Goal: Transaction & Acquisition: Purchase product/service

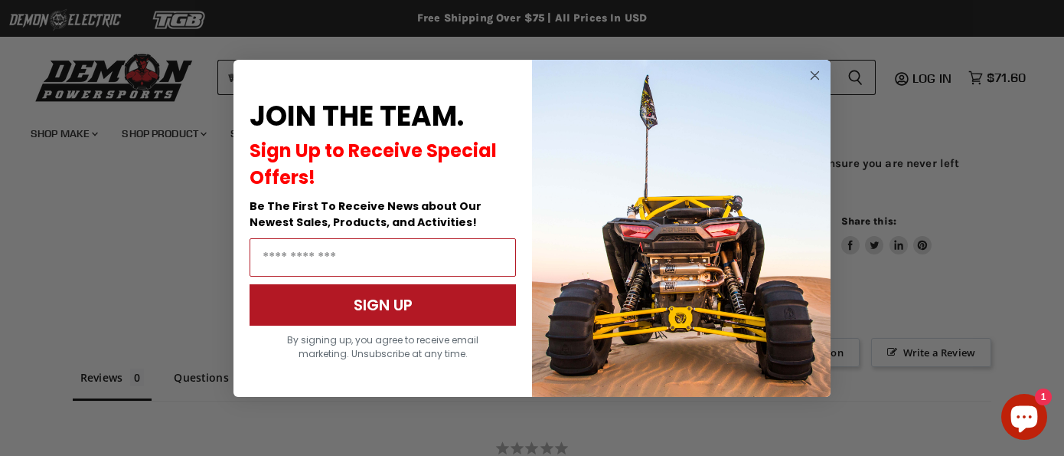
scroll to position [911, 0]
